Goal: Obtain resource: Obtain resource

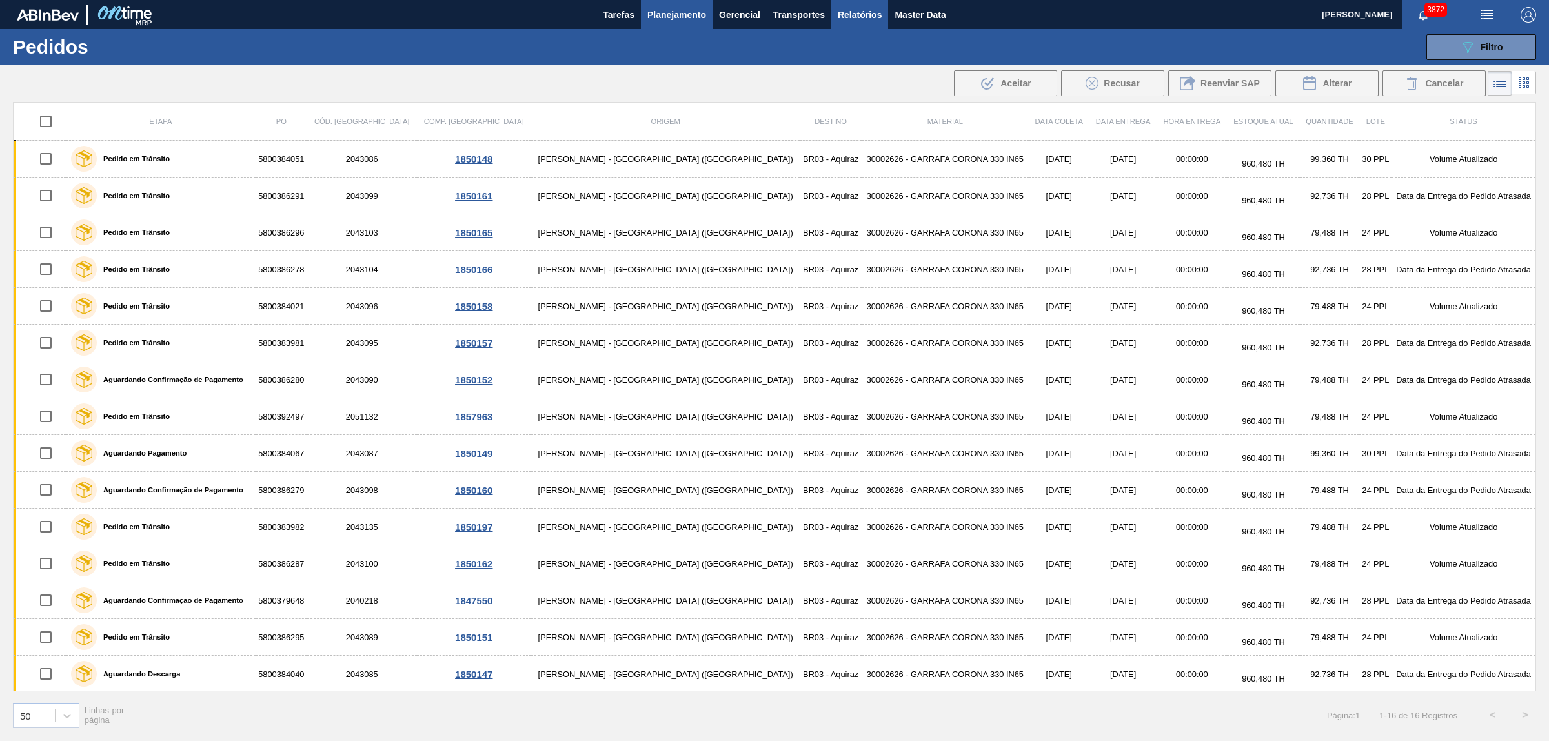
click at [844, 10] on span "Relatórios" at bounding box center [860, 14] width 44 height 15
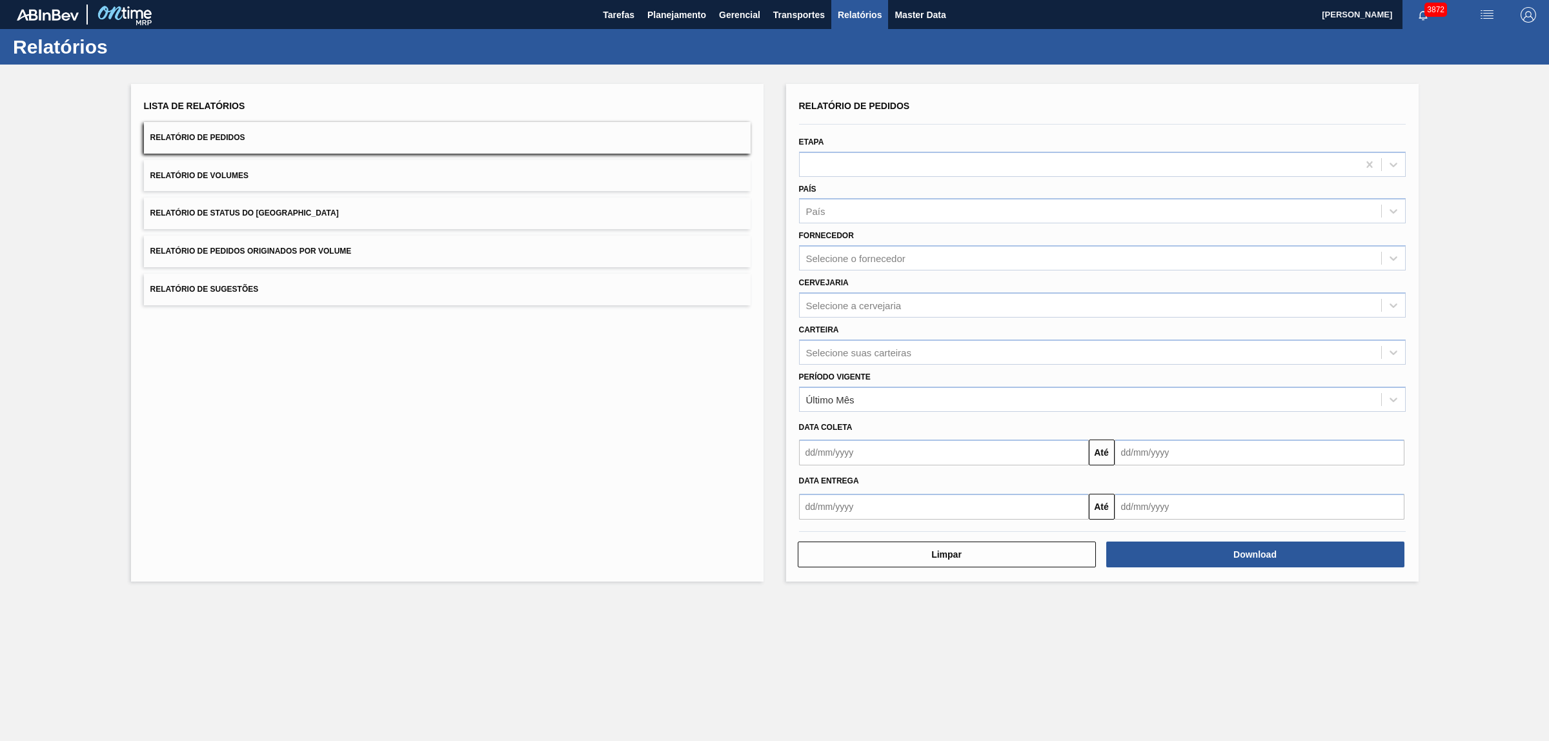
drag, startPoint x: 216, startPoint y: 252, endPoint x: 659, endPoint y: 266, distance: 443.1
click at [216, 252] on span "Relatório de Pedidos Originados por Volume" at bounding box center [250, 251] width 201 height 9
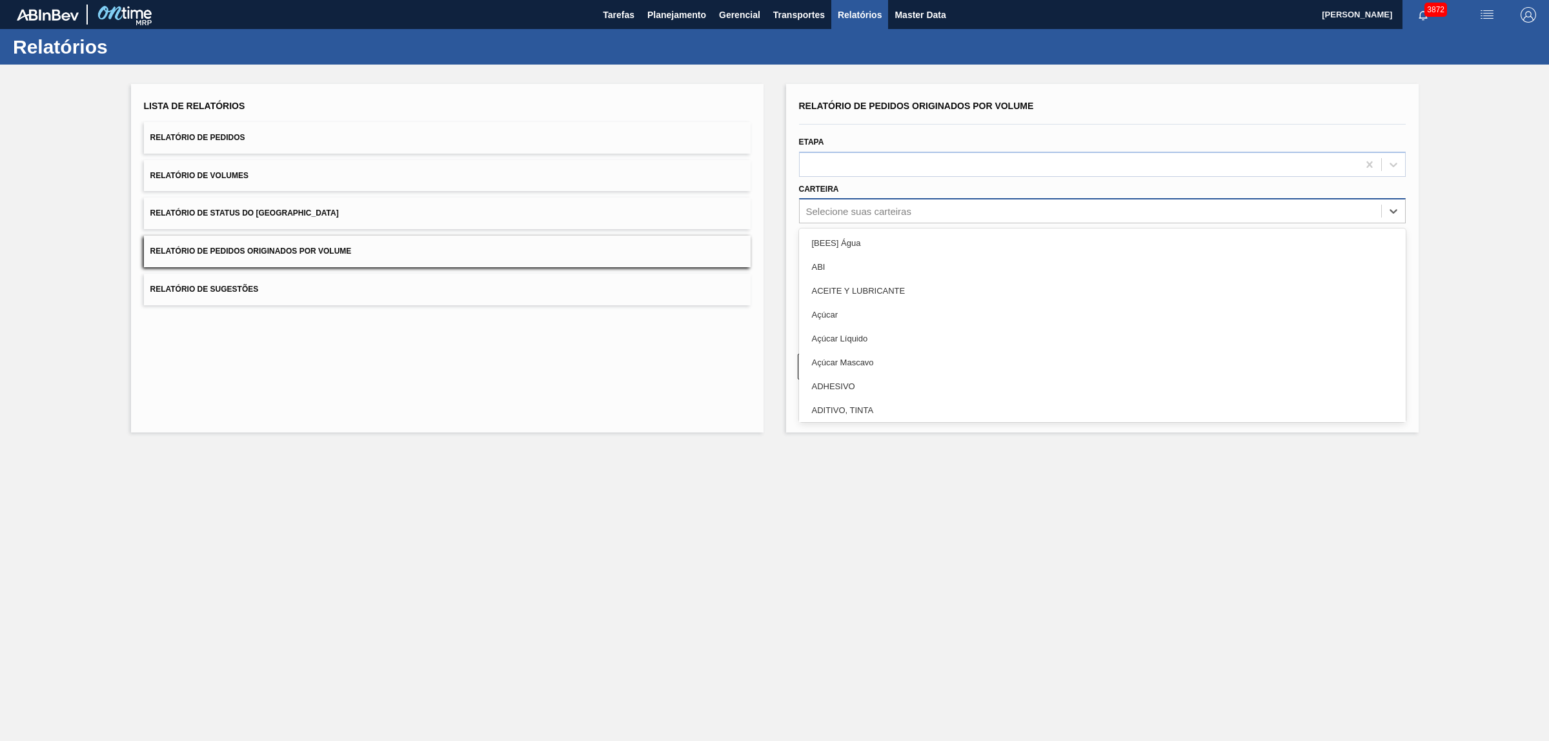
click at [889, 213] on div "Selecione suas carteiras" at bounding box center [858, 211] width 105 height 11
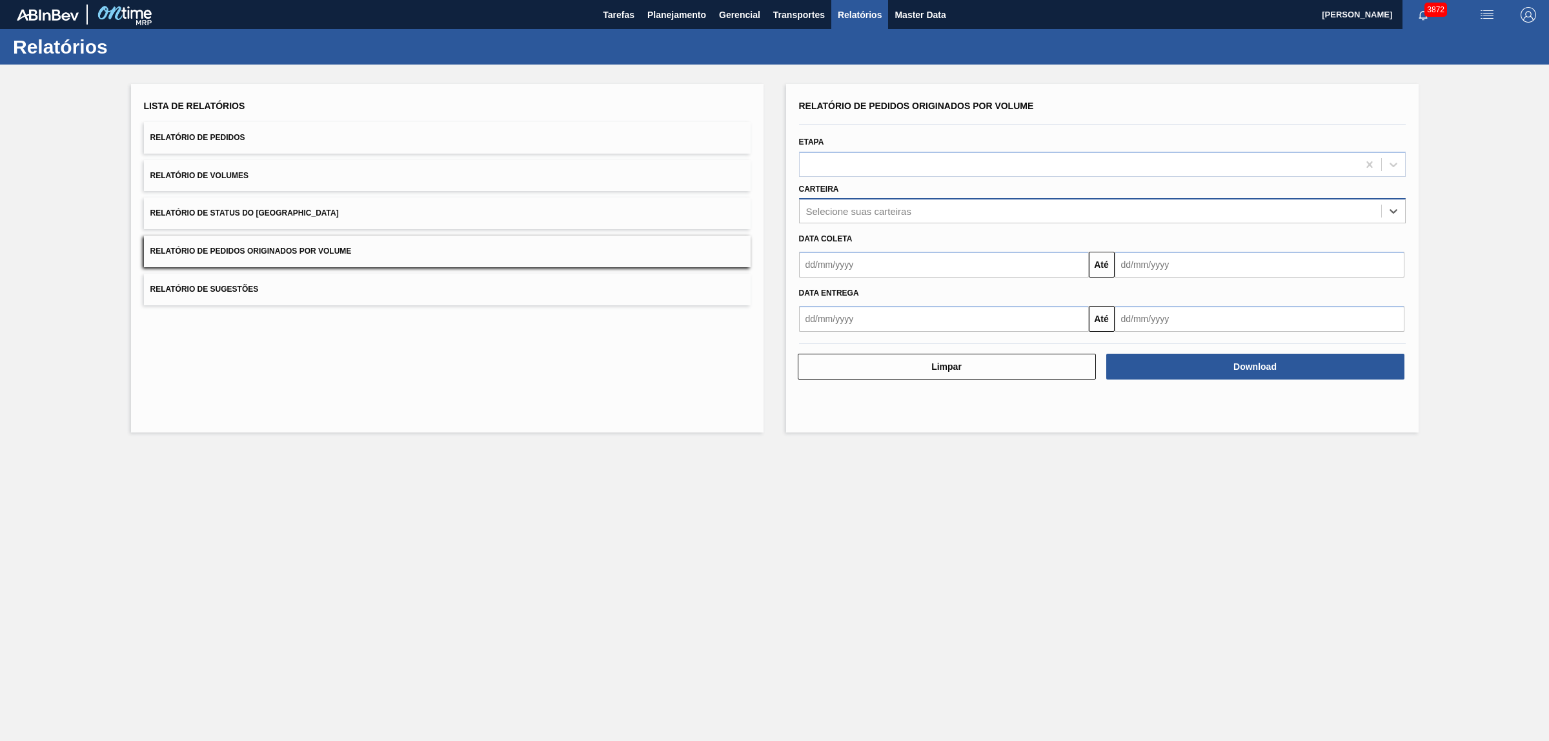
click at [886, 211] on div "Selecione suas carteiras" at bounding box center [858, 211] width 105 height 11
type input "vidro"
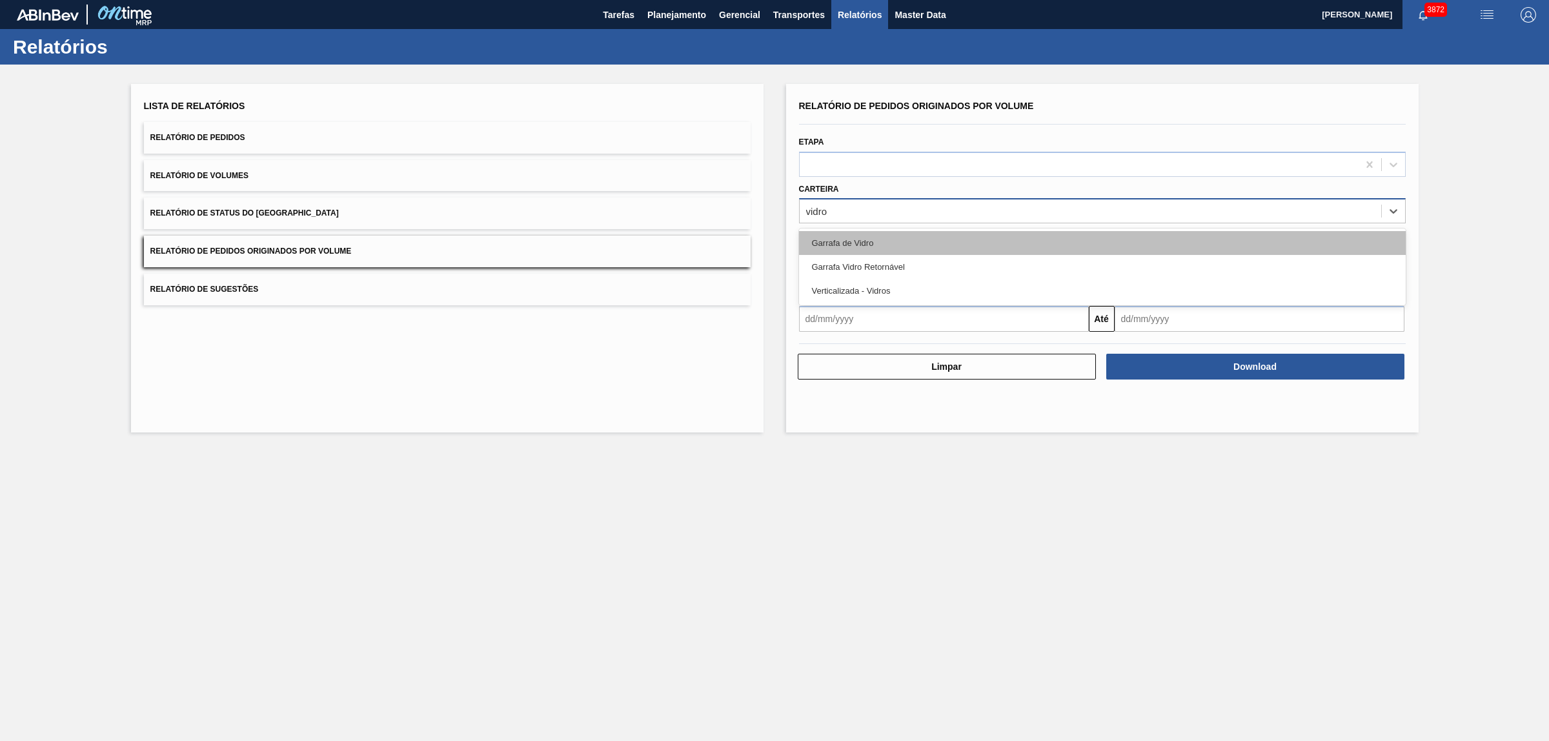
click at [873, 236] on div "Garrafa de Vidro" at bounding box center [1102, 243] width 607 height 24
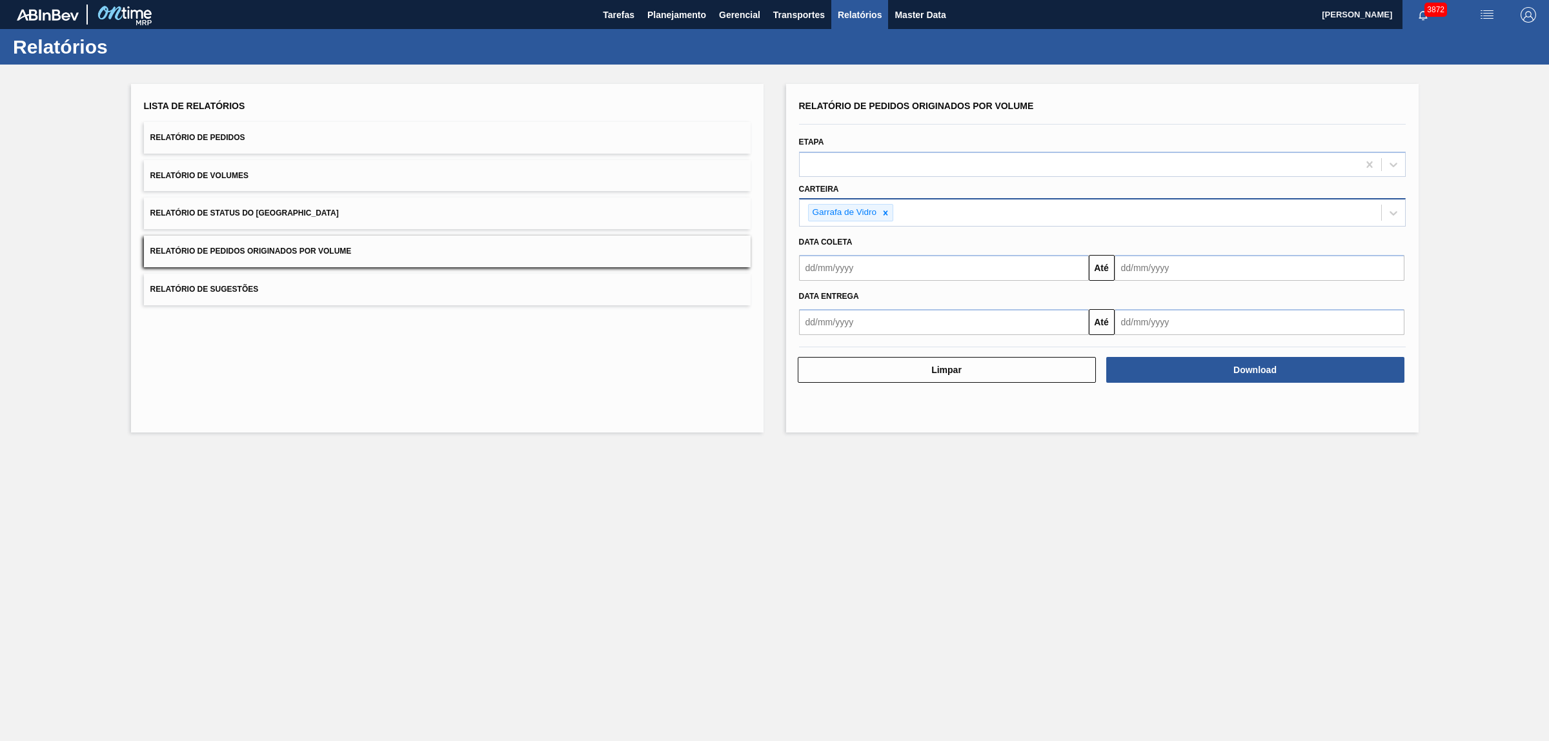
click at [875, 246] on div "Data coleta" at bounding box center [1102, 242] width 617 height 19
click at [875, 259] on input "text" at bounding box center [944, 268] width 290 height 26
click at [807, 297] on button "Previous Month" at bounding box center [810, 298] width 9 height 9
click at [828, 337] on div "1" at bounding box center [834, 340] width 17 height 17
type input "[DATE]"
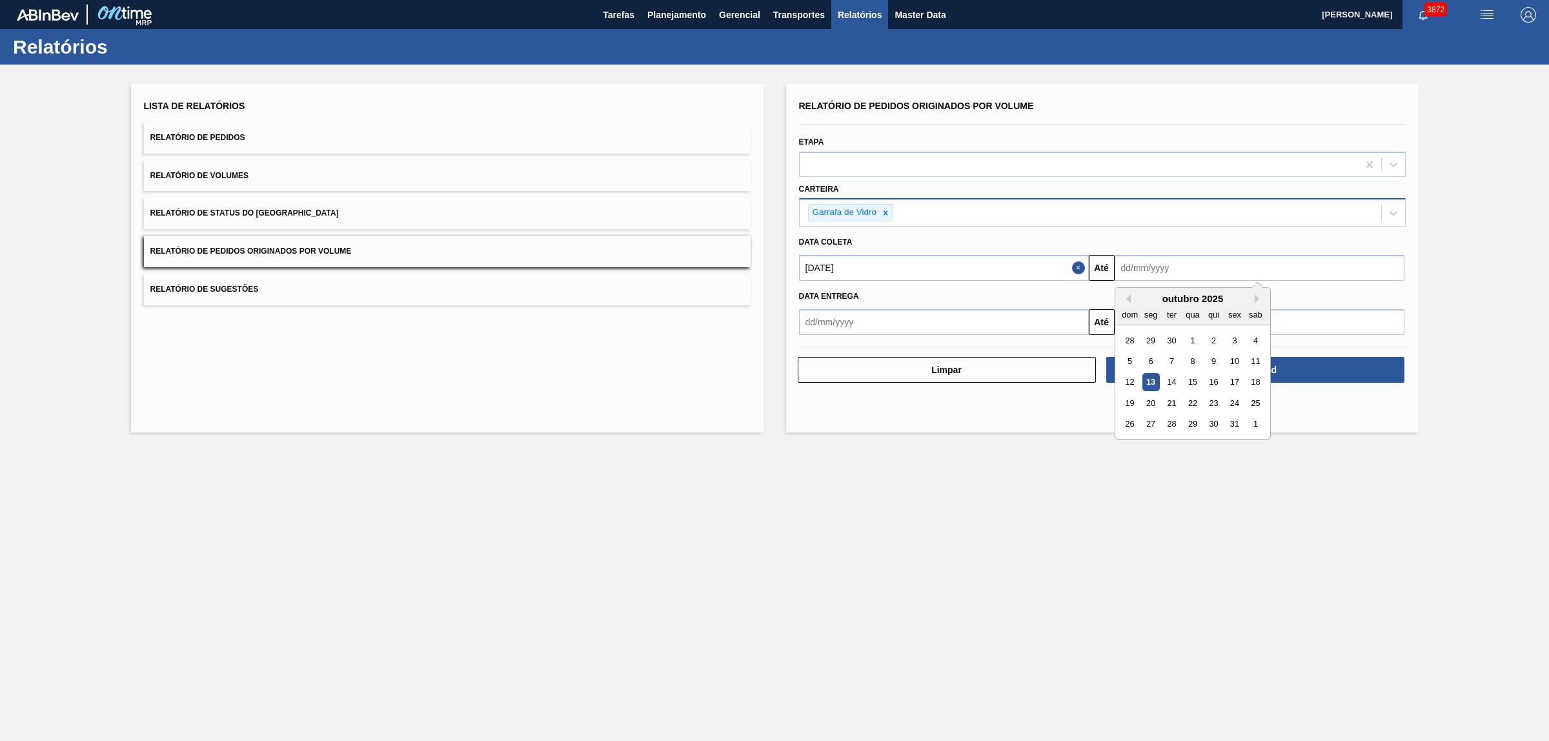
click at [1151, 259] on input "text" at bounding box center [1260, 268] width 290 height 26
click at [1170, 389] on div "14" at bounding box center [1171, 382] width 17 height 17
type input "[DATE]"
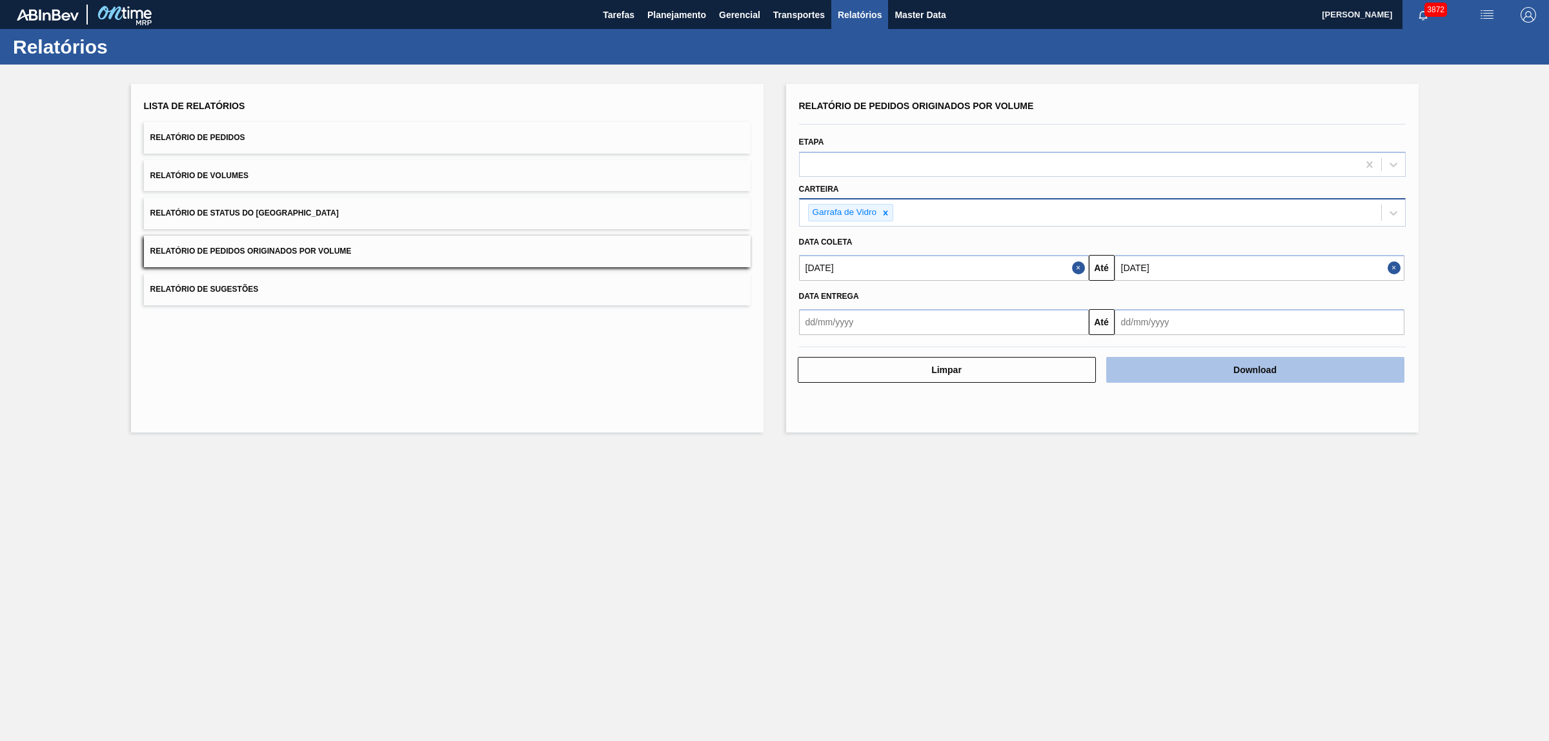
click at [1187, 367] on button "Download" at bounding box center [1256, 370] width 298 height 26
click at [676, 14] on span "Planejamento" at bounding box center [677, 14] width 59 height 15
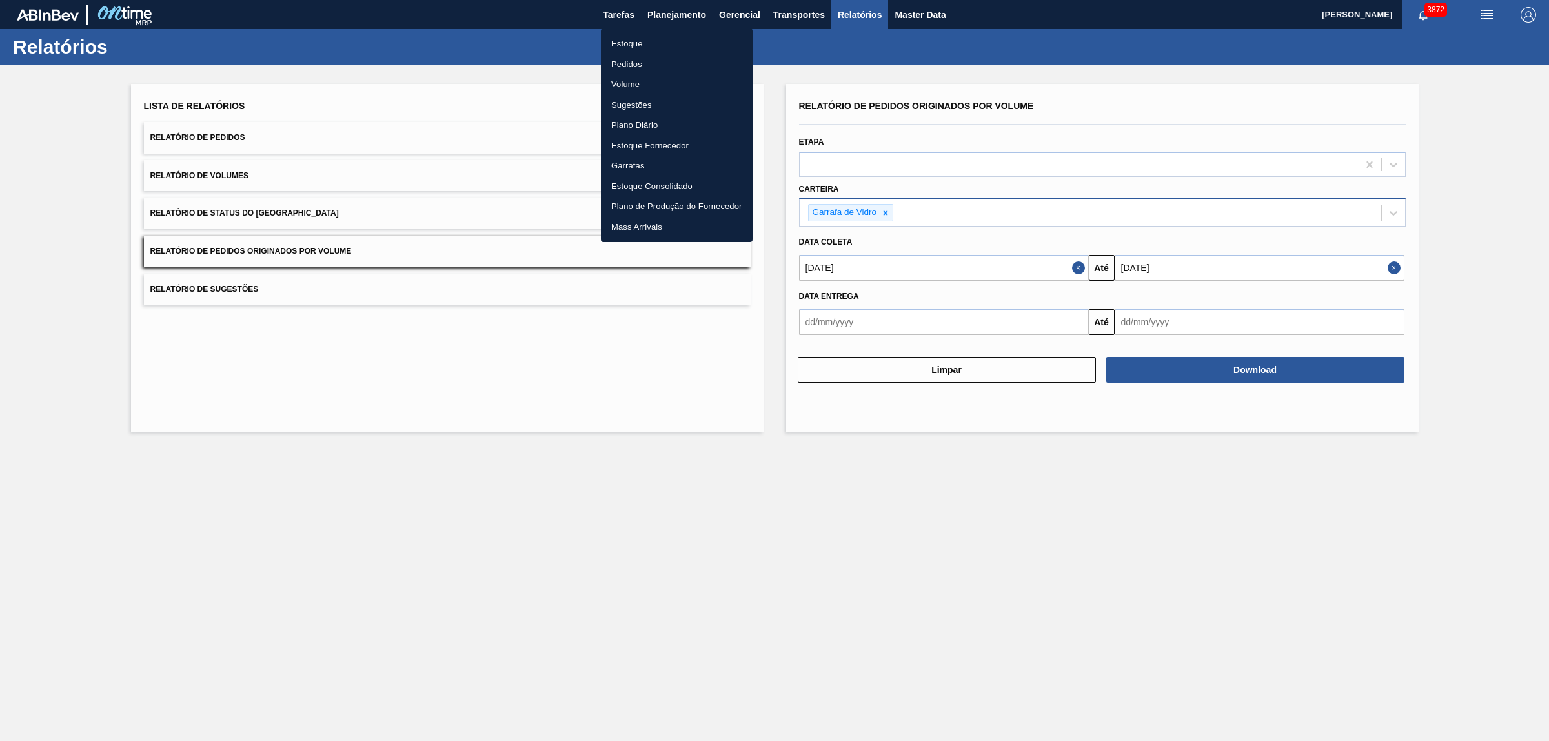
click at [633, 68] on li "Pedidos" at bounding box center [677, 64] width 152 height 21
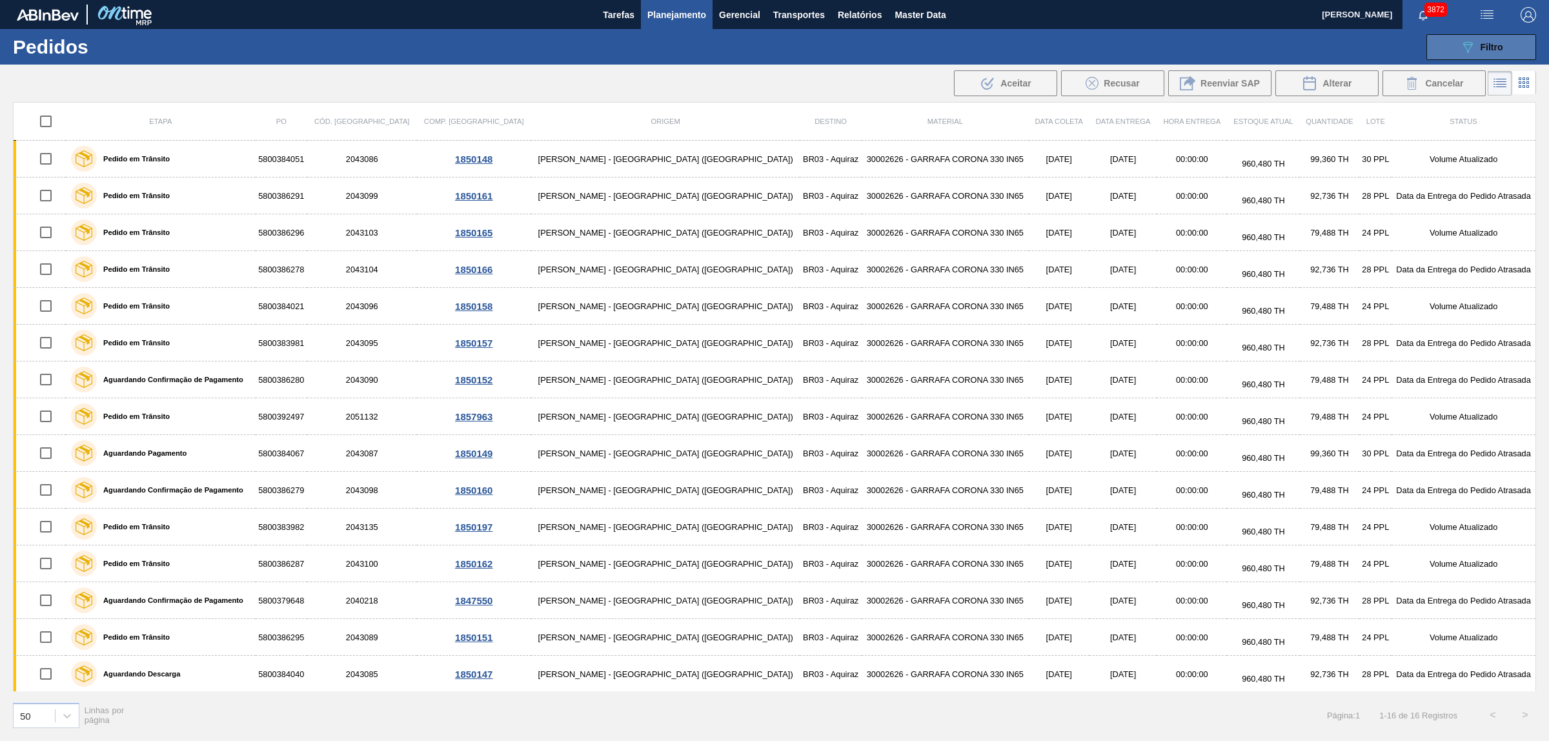
click at [1239, 43] on icon at bounding box center [1469, 47] width 10 height 11
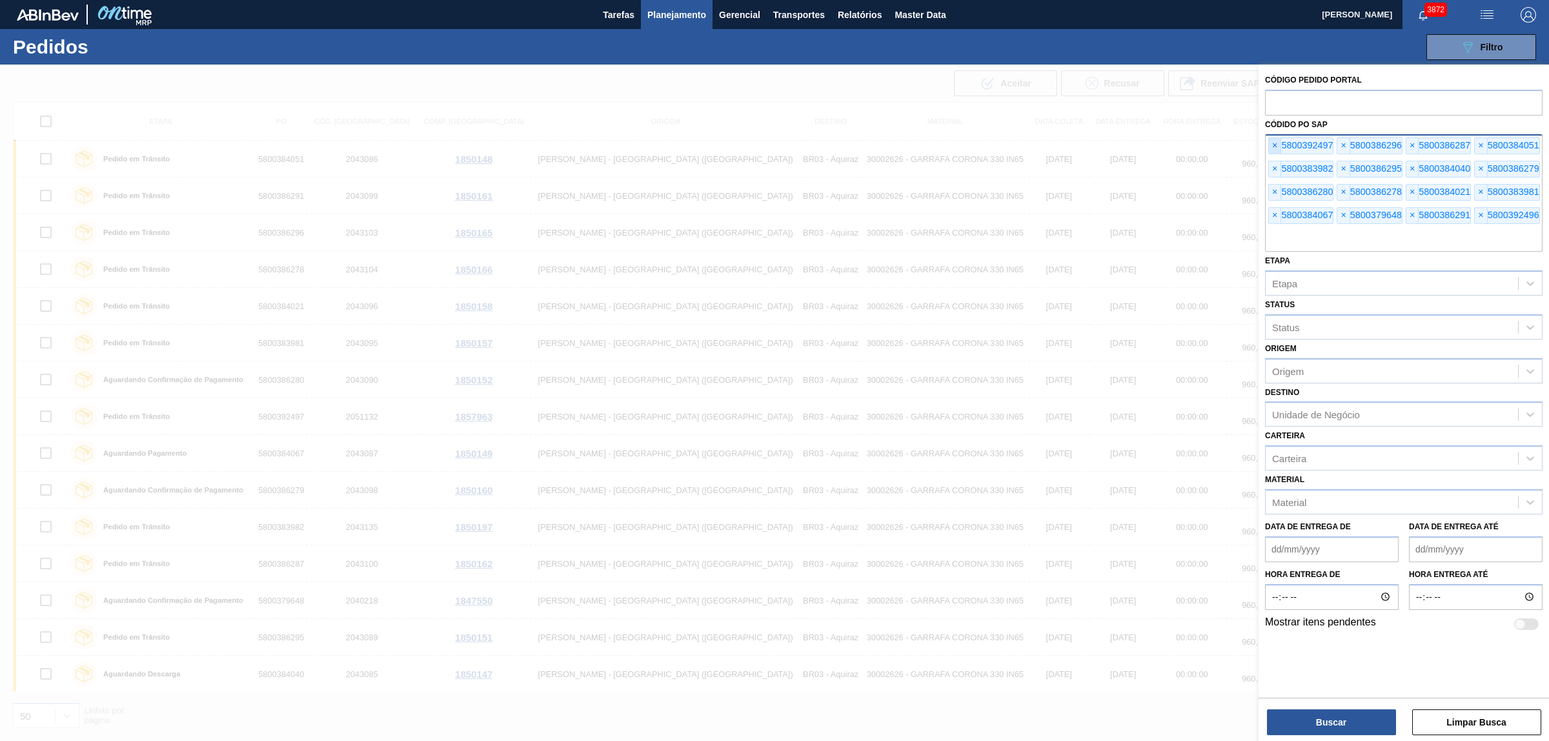
click at [1239, 150] on span "×" at bounding box center [1275, 145] width 12 height 15
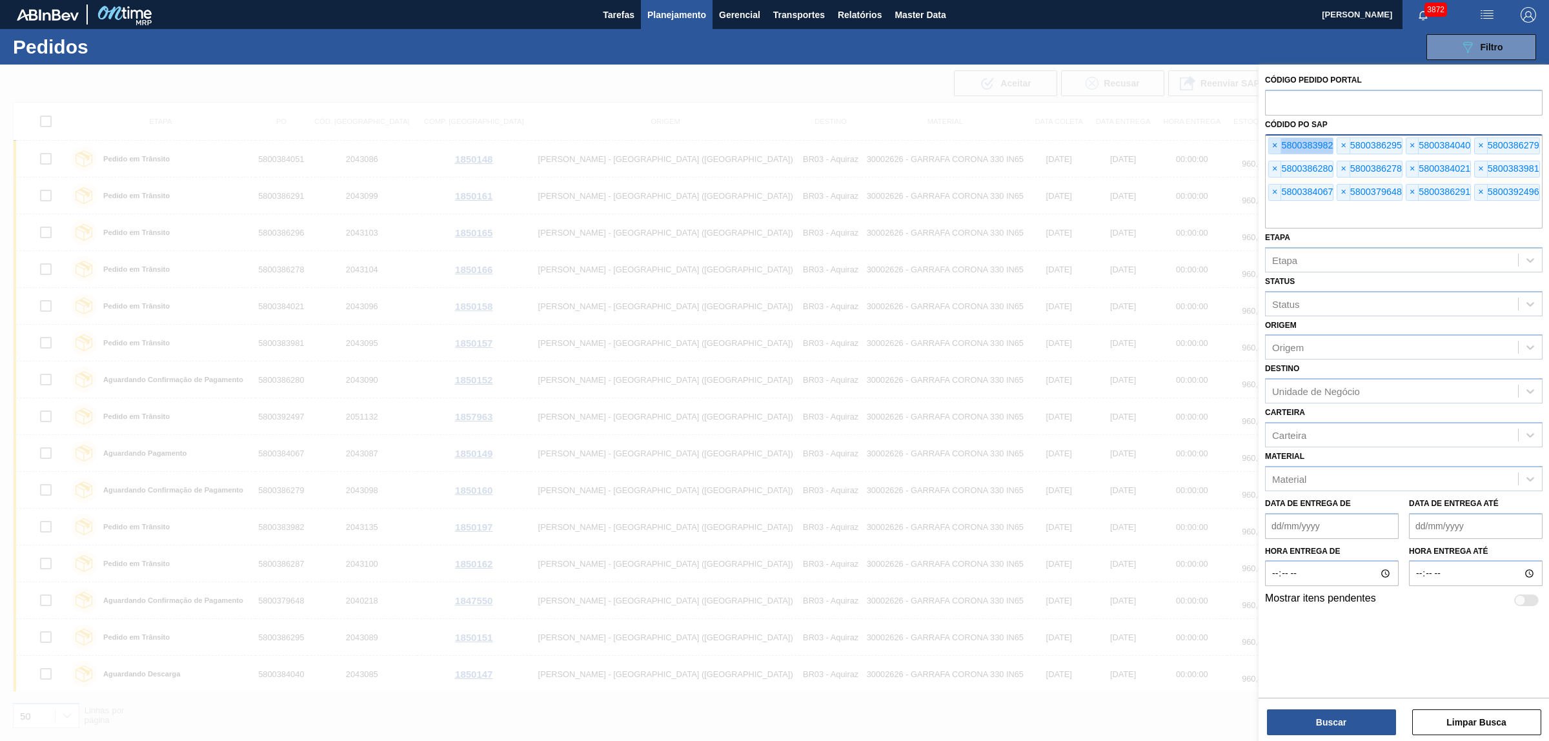
click at [1239, 150] on span "×" at bounding box center [1275, 145] width 12 height 15
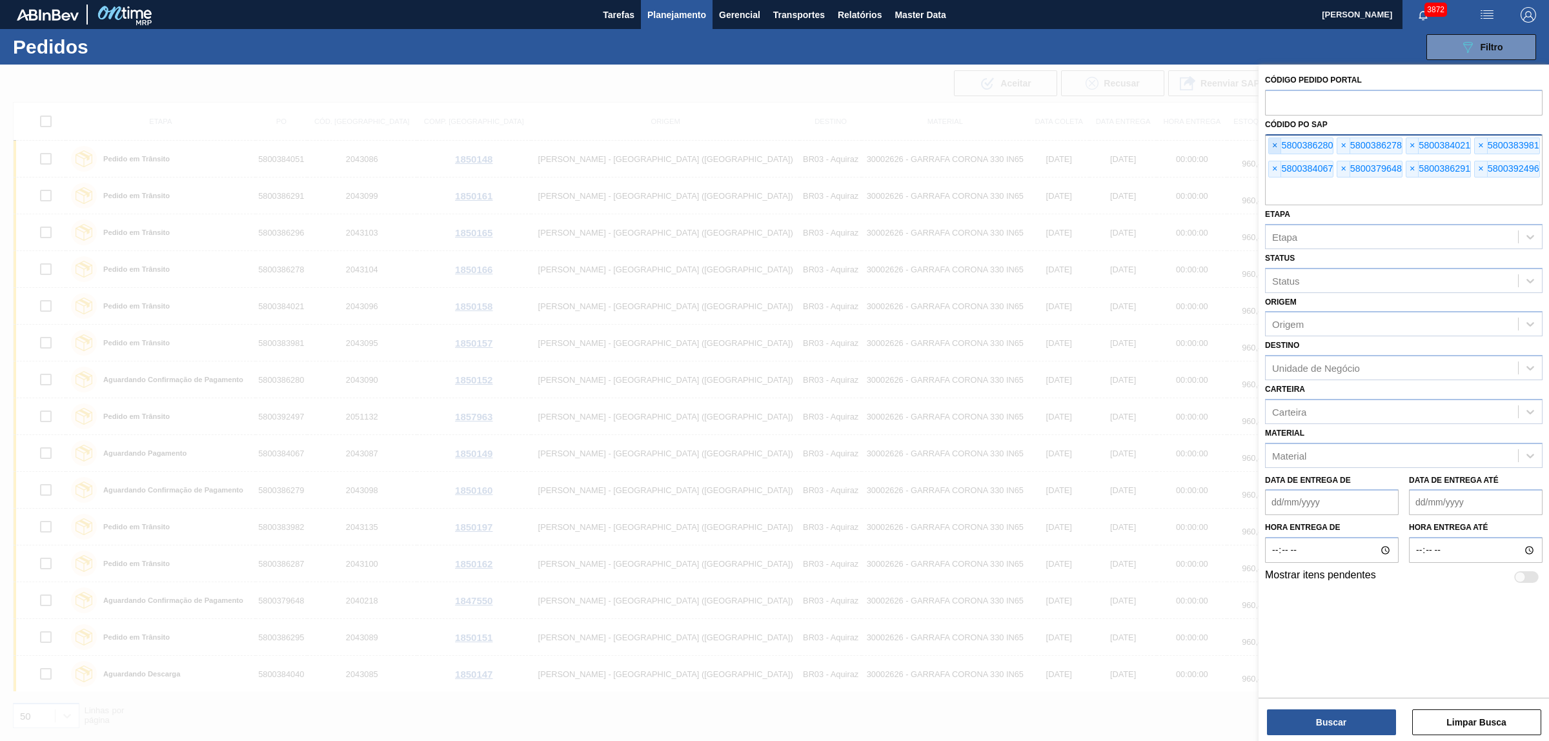
click at [1239, 150] on span "×" at bounding box center [1275, 145] width 12 height 15
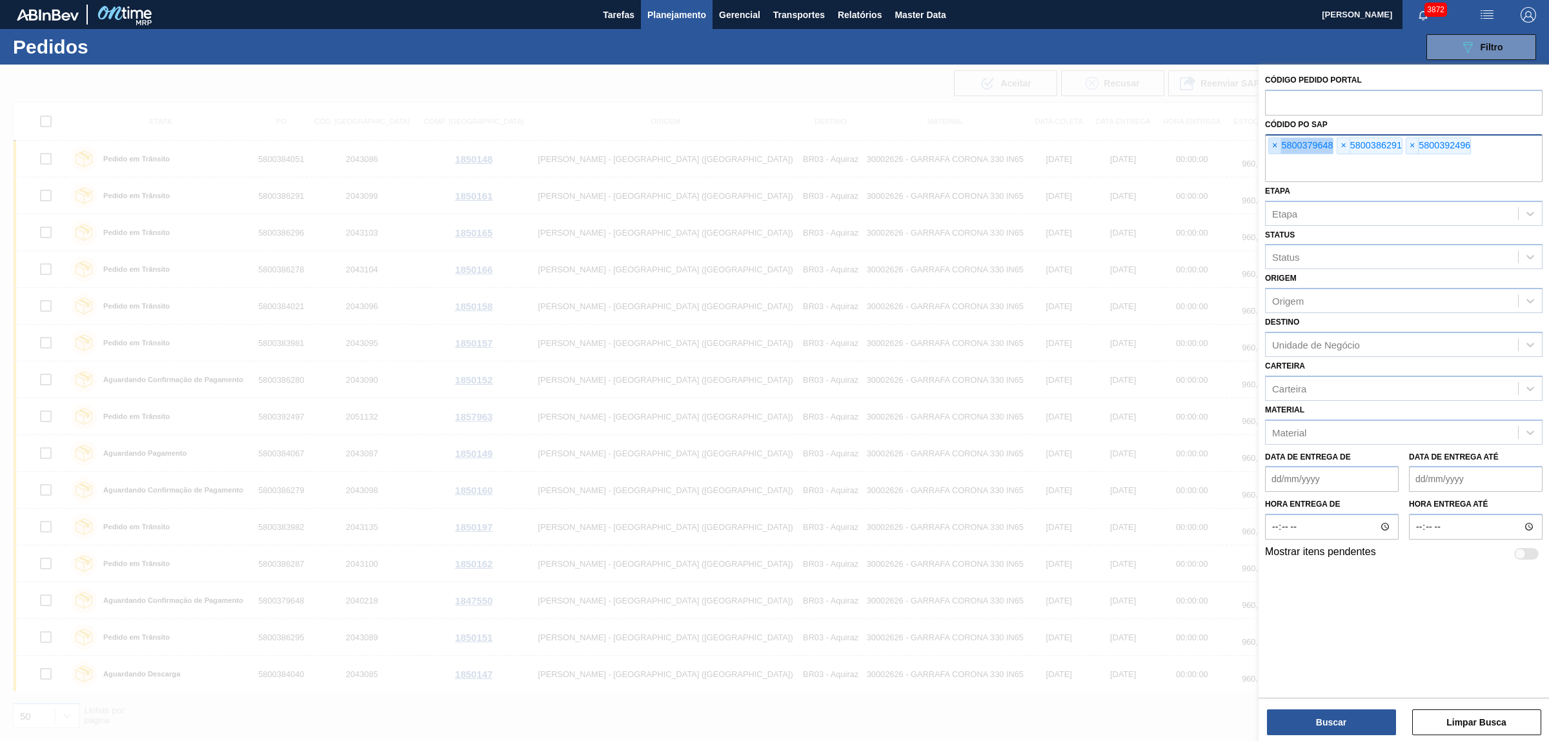
click at [1239, 150] on span "×" at bounding box center [1275, 145] width 12 height 15
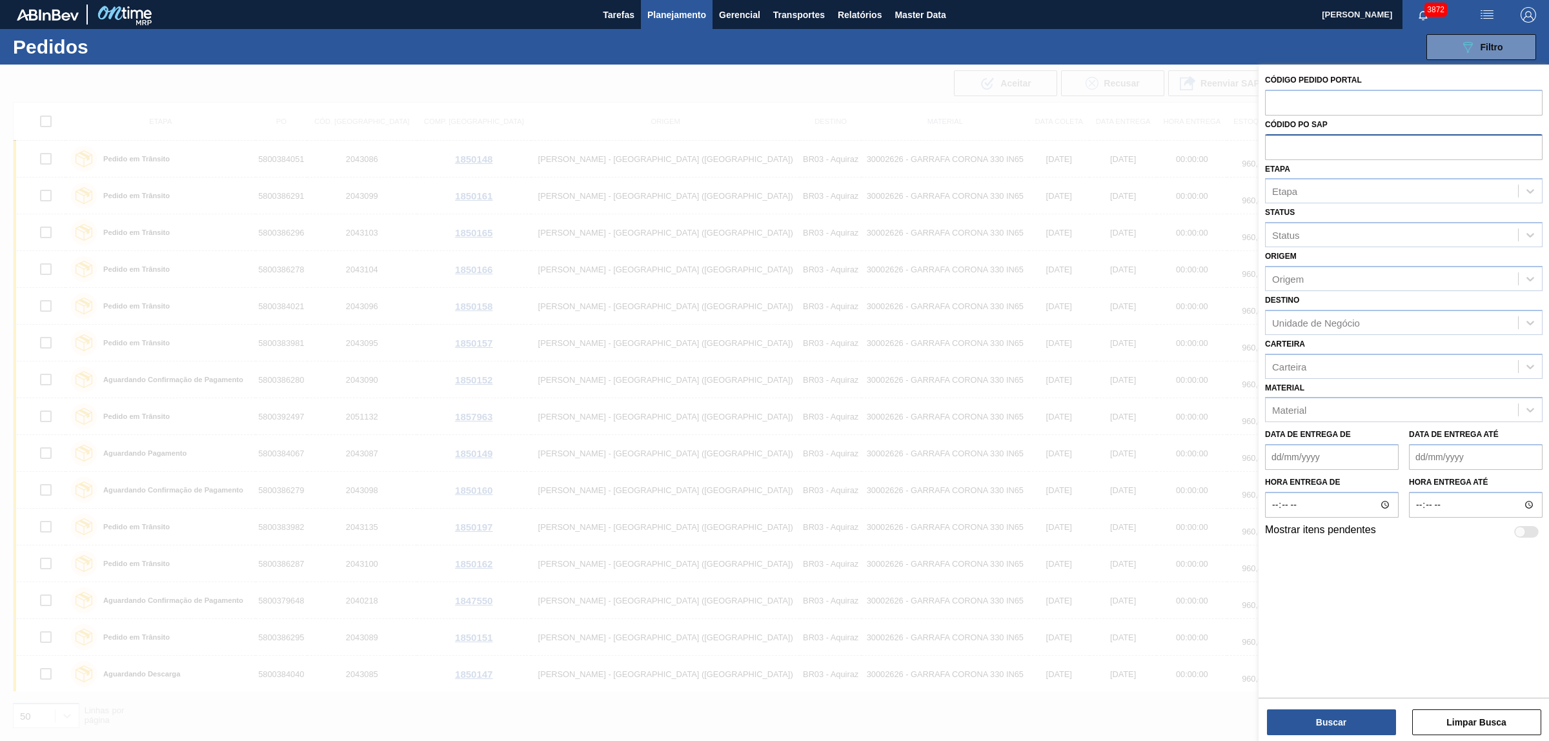
click at [1239, 150] on input "text" at bounding box center [1404, 146] width 278 height 25
paste input "text"
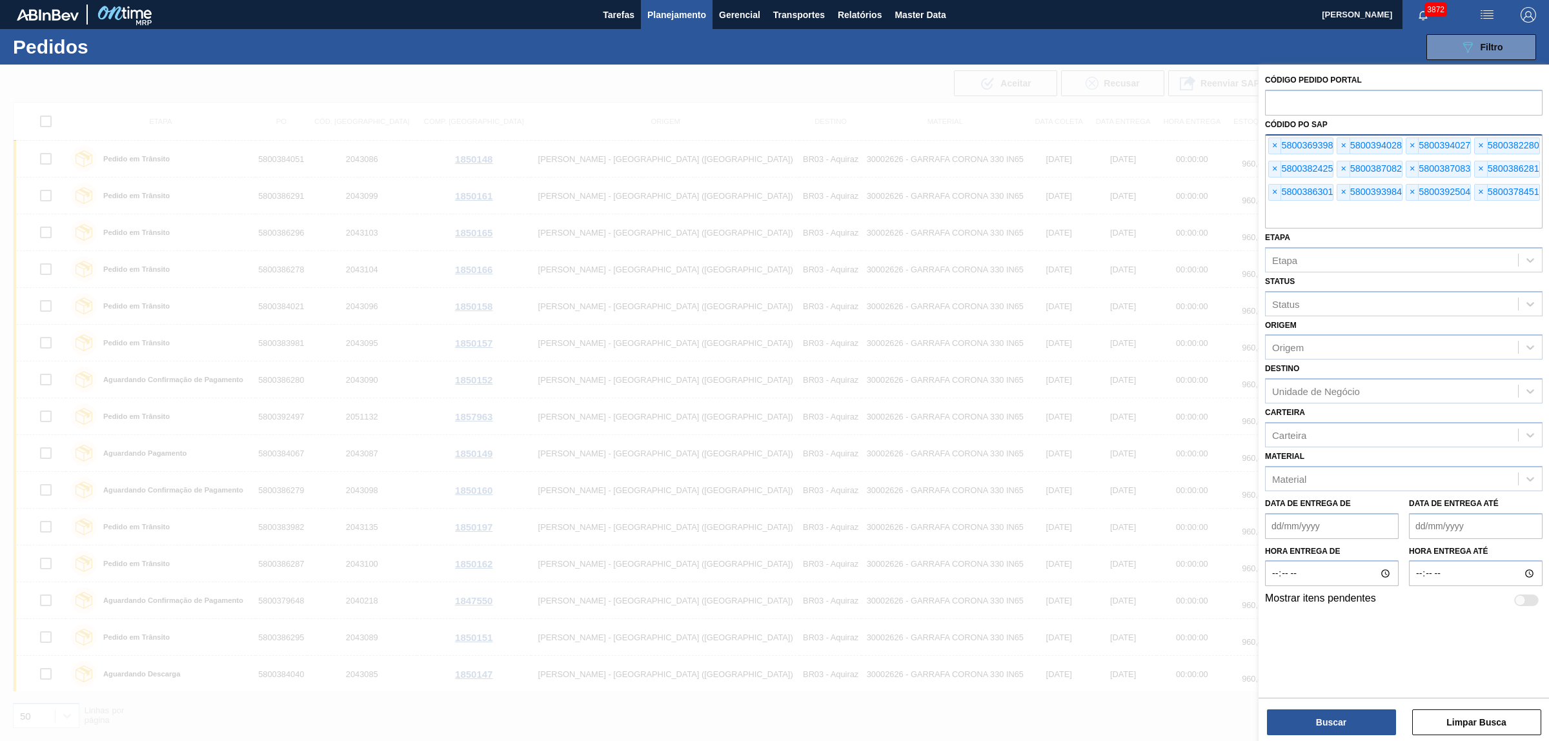
click at [1239, 593] on div "Buscar Limpar Busca" at bounding box center [1404, 716] width 291 height 36
click at [1239, 593] on button "Buscar" at bounding box center [1331, 722] width 129 height 26
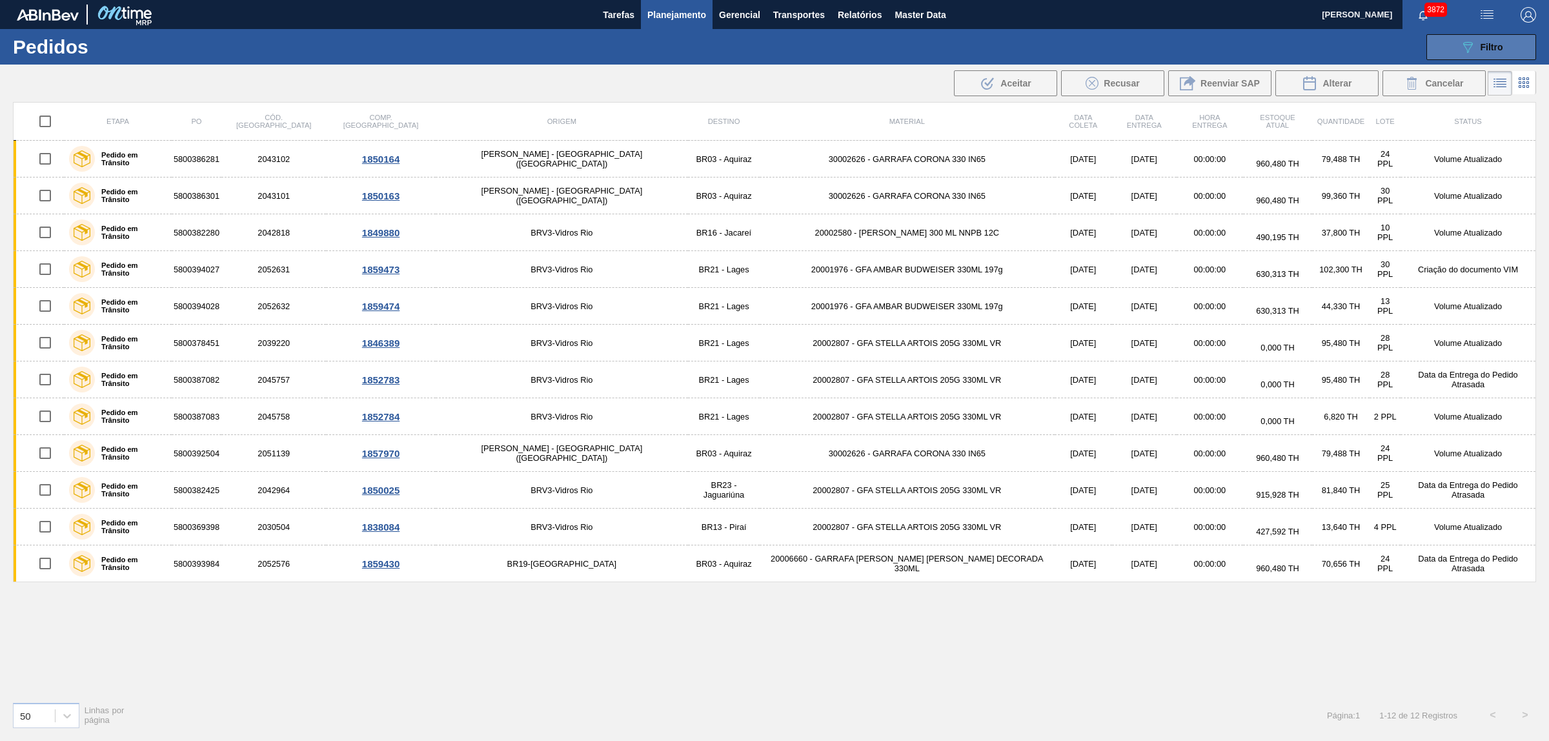
click at [1239, 47] on button "089F7B8B-B2A5-4AFE-B5C0-19BA573D28AC Filtro" at bounding box center [1482, 47] width 110 height 26
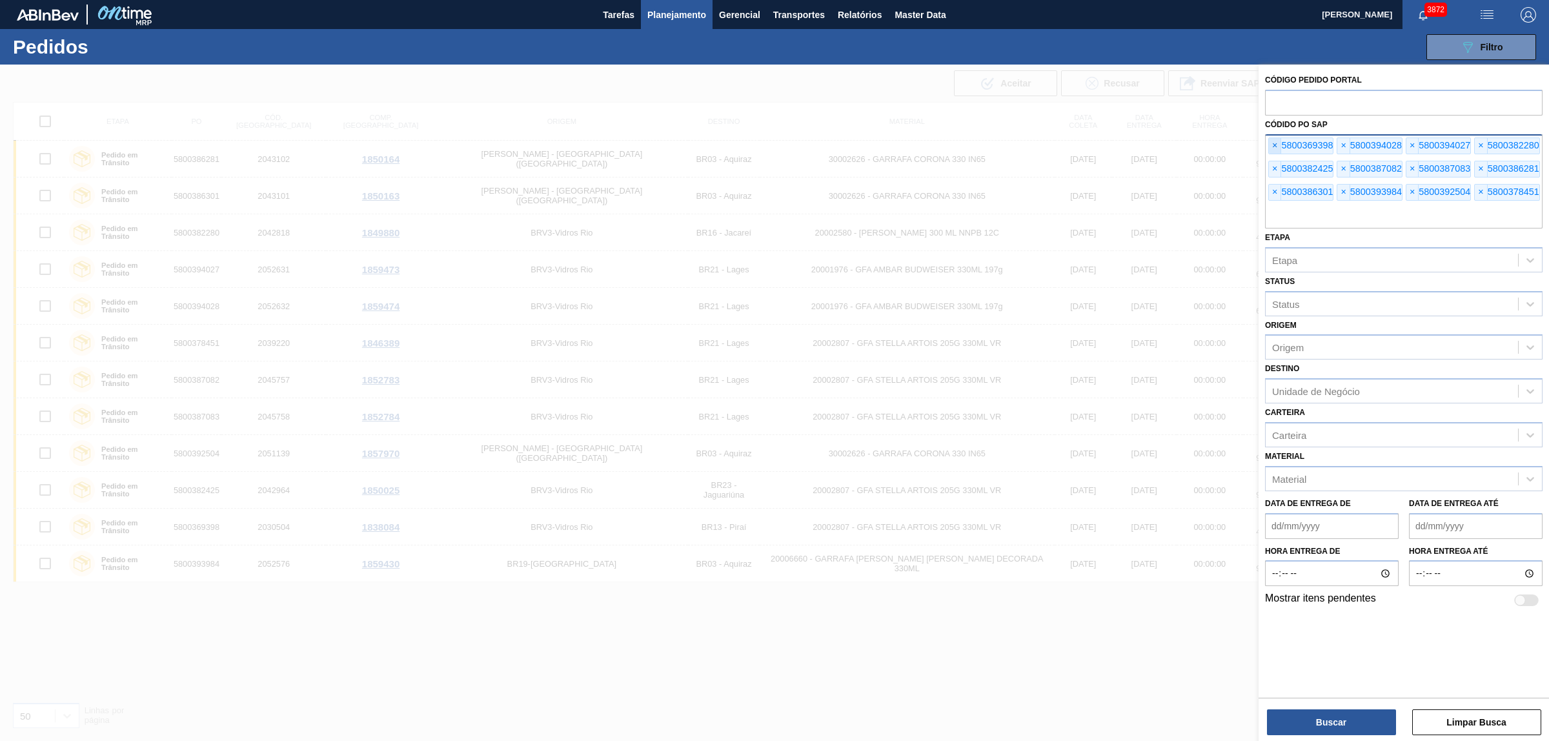
click at [1239, 140] on span "×" at bounding box center [1275, 145] width 12 height 15
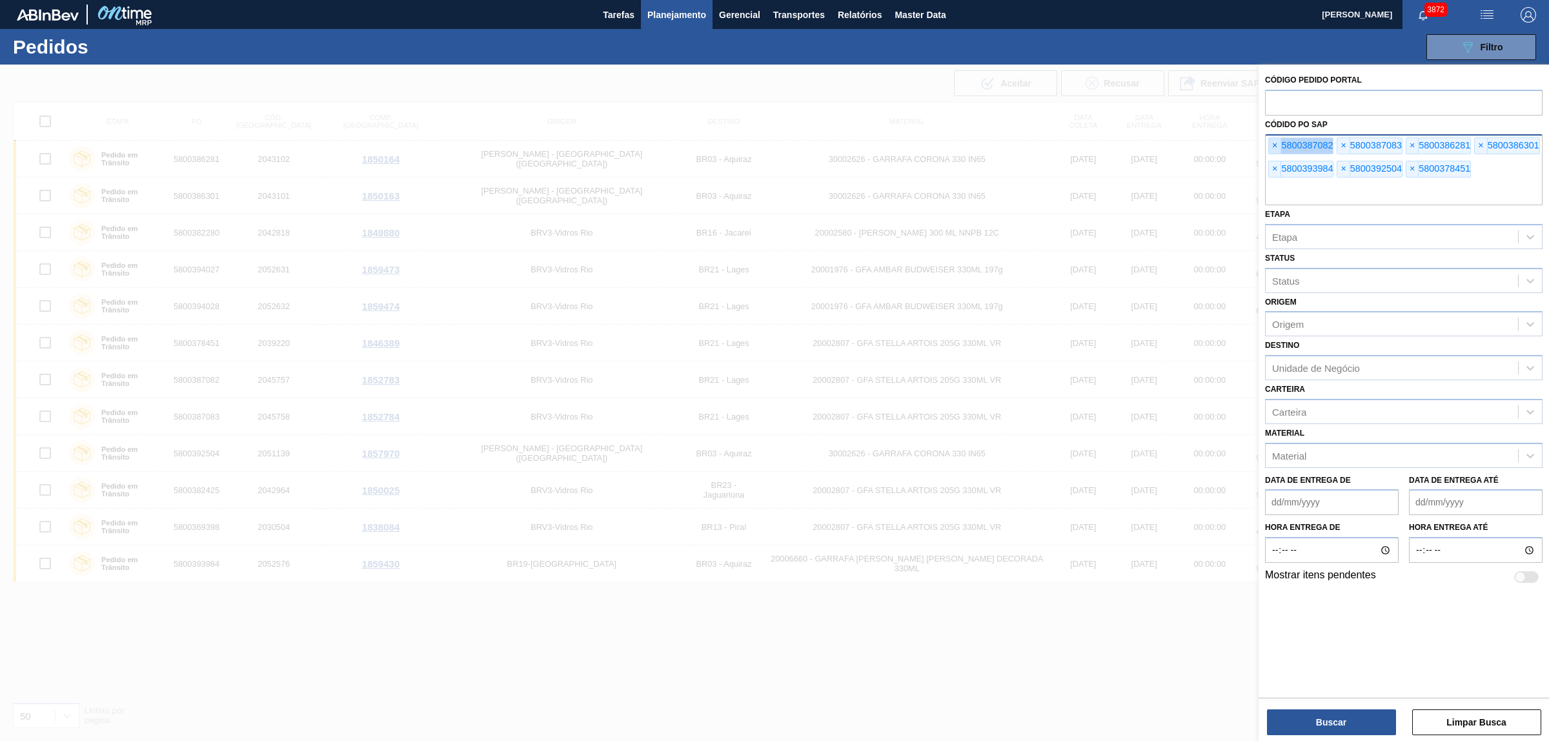
click at [1239, 140] on span "×" at bounding box center [1275, 145] width 12 height 15
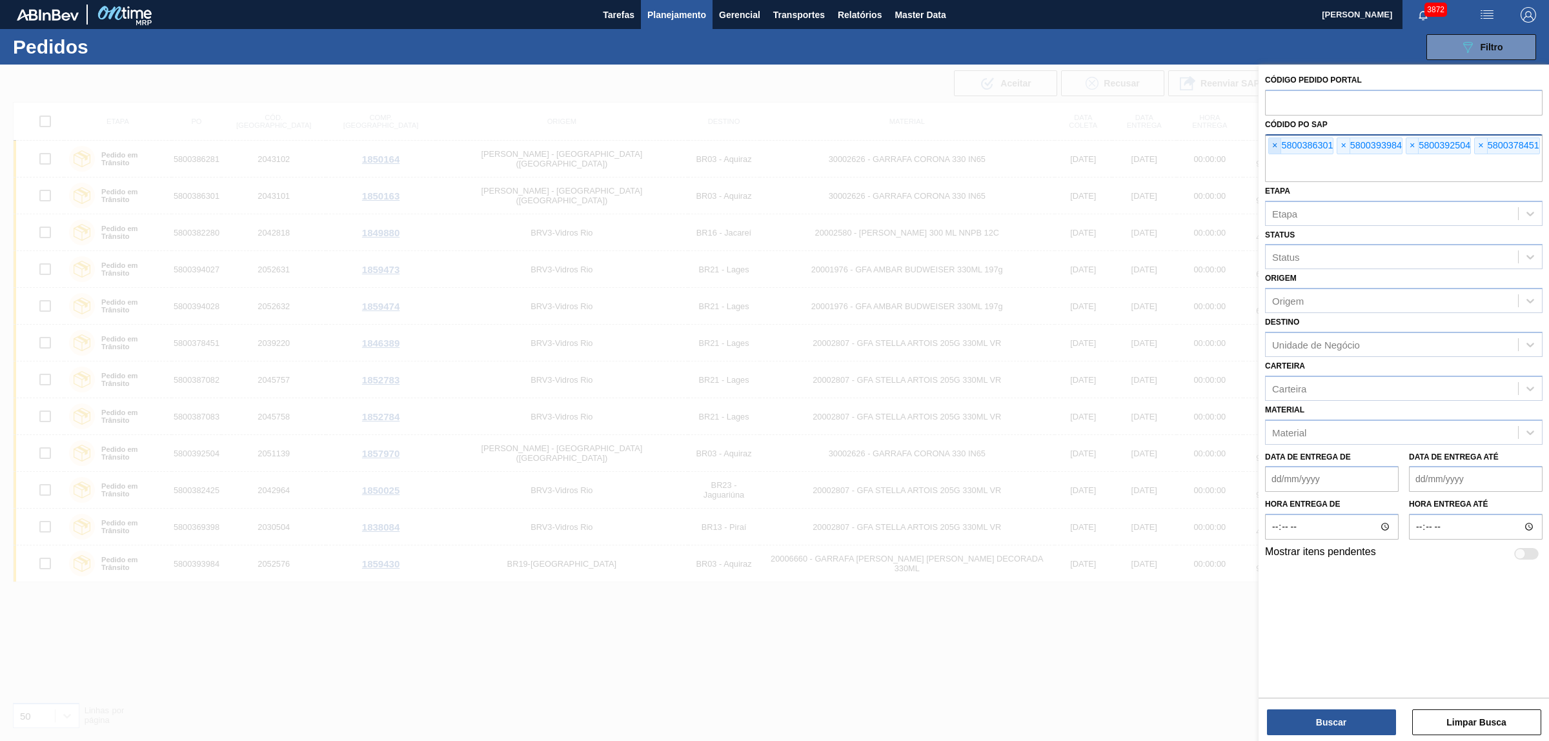
click at [1239, 140] on span "×" at bounding box center [1275, 145] width 12 height 15
click at [1239, 158] on input "text" at bounding box center [1404, 170] width 278 height 25
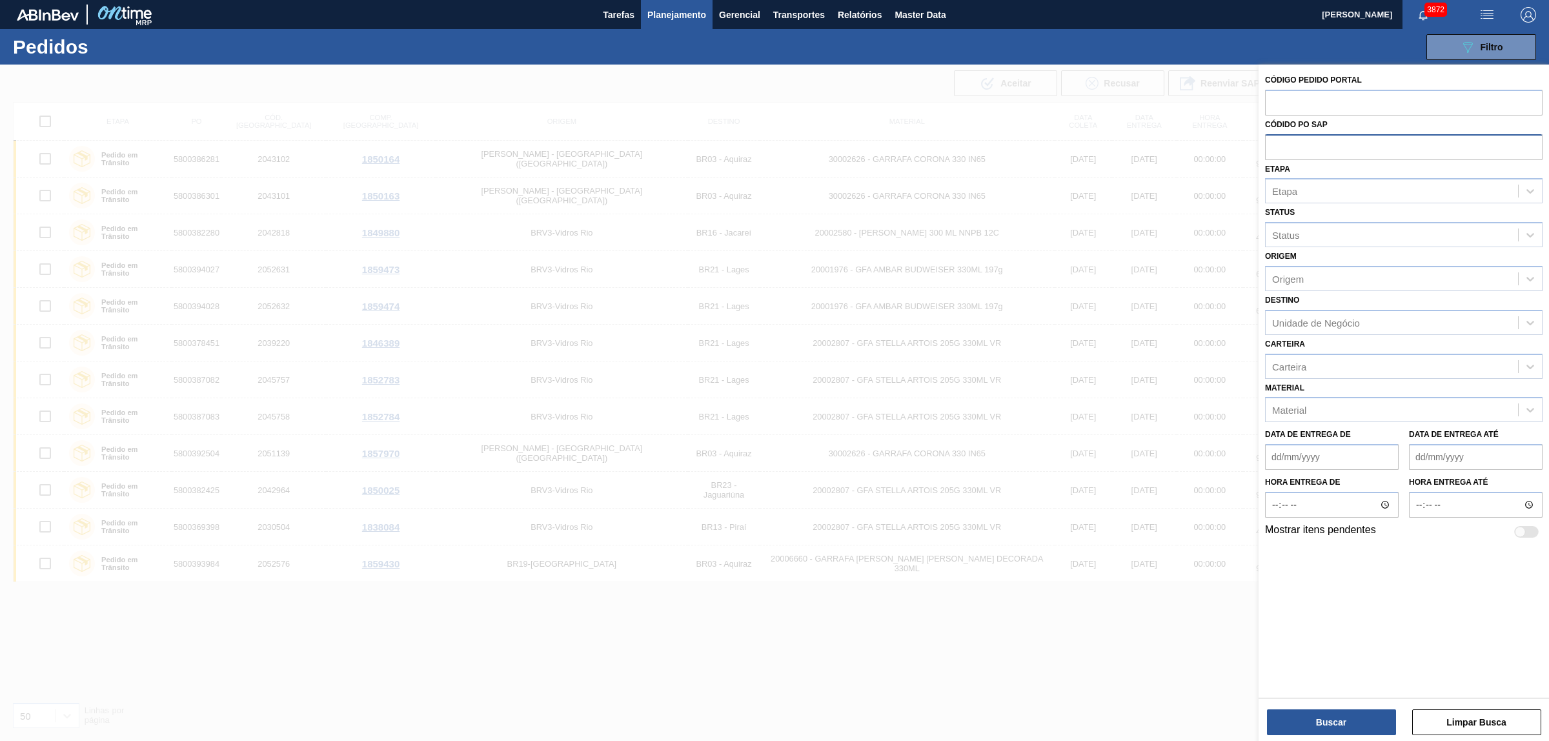
paste input "5800392340"
type input "5800392340"
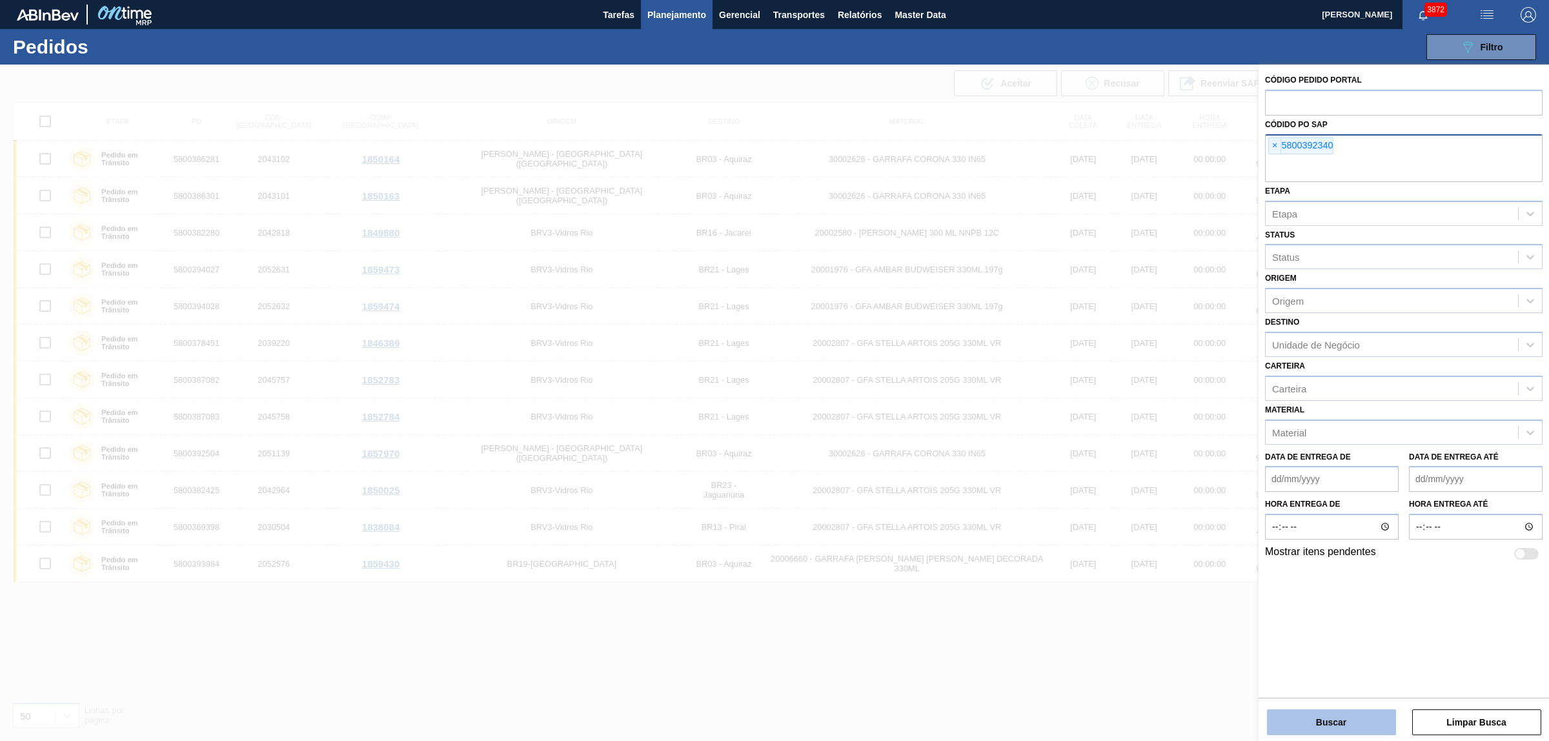
click at [1239, 593] on button "Buscar" at bounding box center [1331, 722] width 129 height 26
